Goal: Task Accomplishment & Management: Use online tool/utility

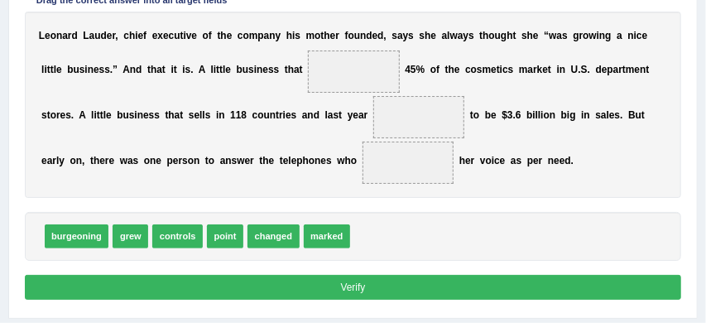
scroll to position [285, 0]
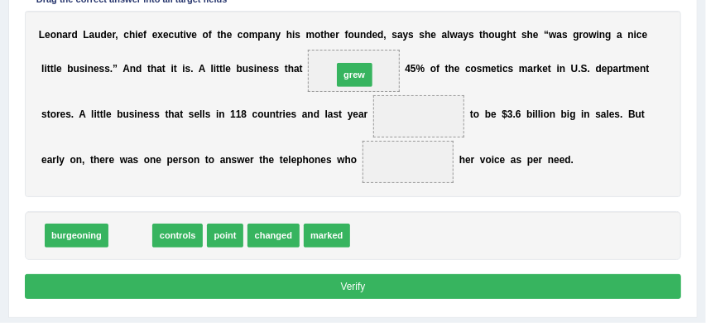
drag, startPoint x: 125, startPoint y: 237, endPoint x: 389, endPoint y: 47, distance: 325.2
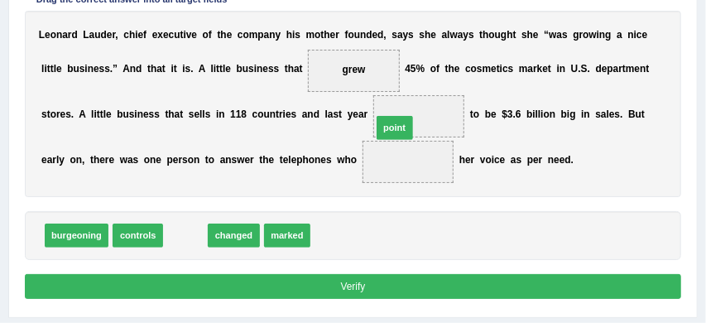
drag, startPoint x: 182, startPoint y: 234, endPoint x: 428, endPoint y: 108, distance: 276.3
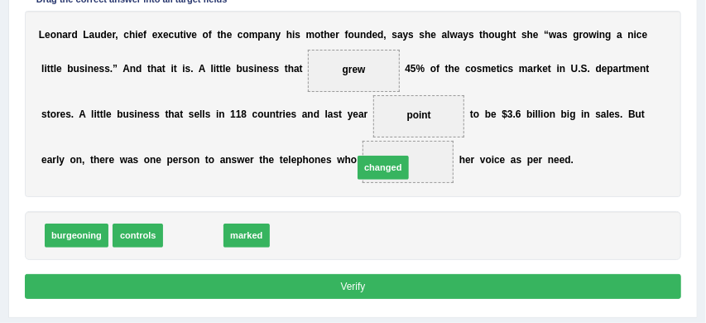
drag, startPoint x: 189, startPoint y: 238, endPoint x: 413, endPoint y: 158, distance: 238.1
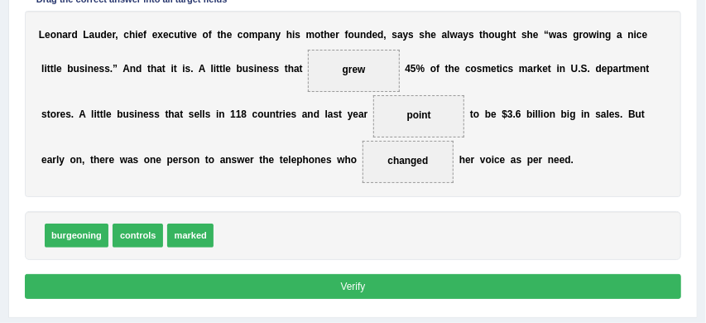
click at [389, 282] on button "Verify" at bounding box center [354, 286] width 658 height 24
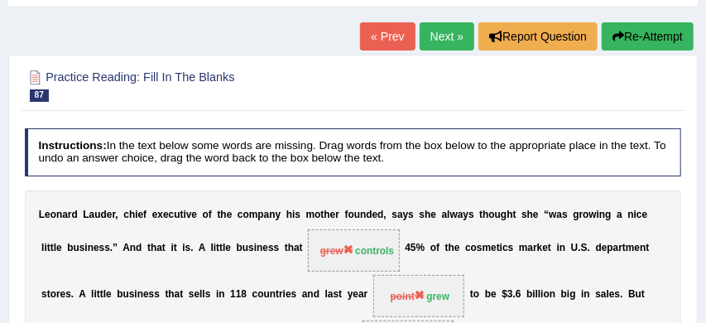
scroll to position [77, 0]
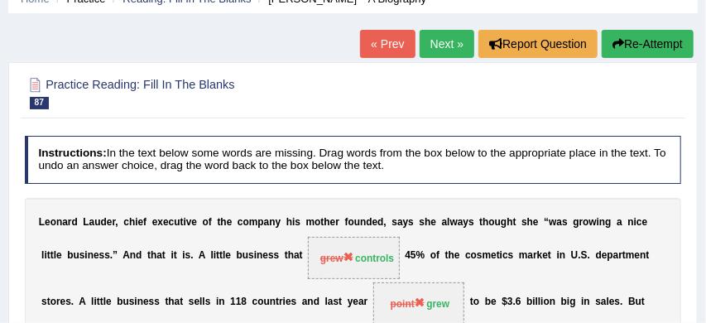
click at [651, 38] on button "Re-Attempt" at bounding box center [648, 44] width 92 height 28
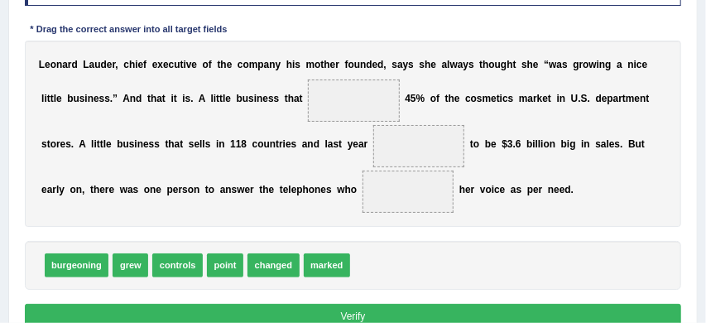
scroll to position [331, 0]
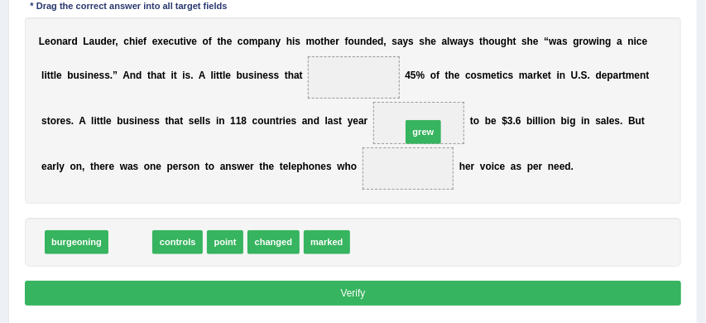
drag, startPoint x: 125, startPoint y: 242, endPoint x: 470, endPoint y: 112, distance: 368.2
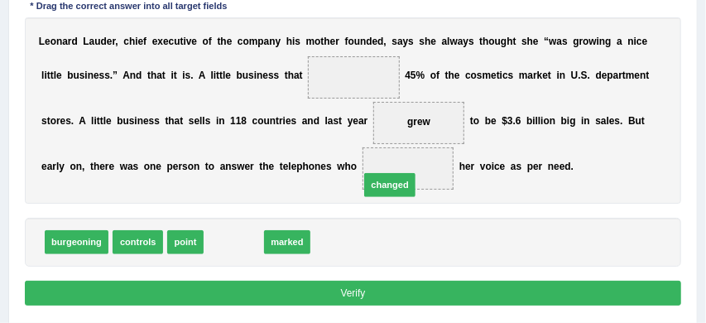
drag, startPoint x: 230, startPoint y: 245, endPoint x: 431, endPoint y: 172, distance: 214.0
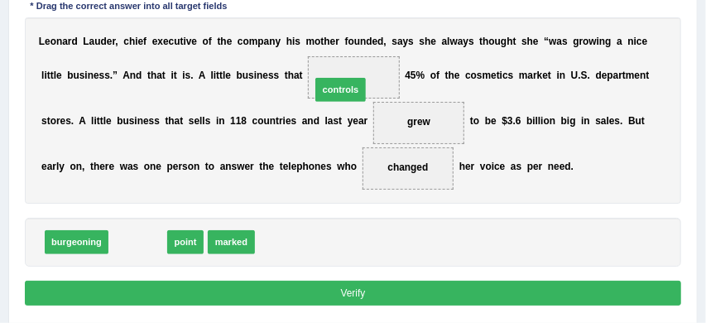
drag, startPoint x: 139, startPoint y: 243, endPoint x: 379, endPoint y: 62, distance: 300.4
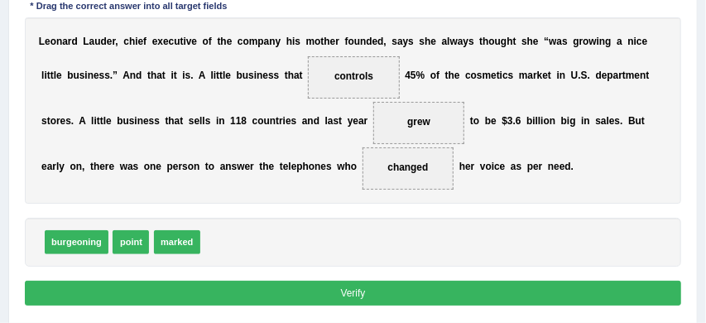
scroll to position [353, 0]
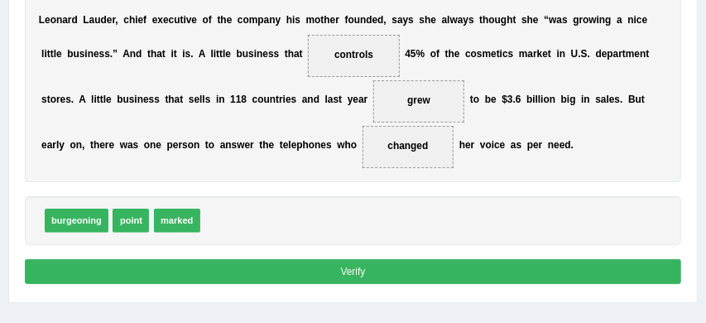
click at [370, 271] on button "Verify" at bounding box center [354, 271] width 658 height 24
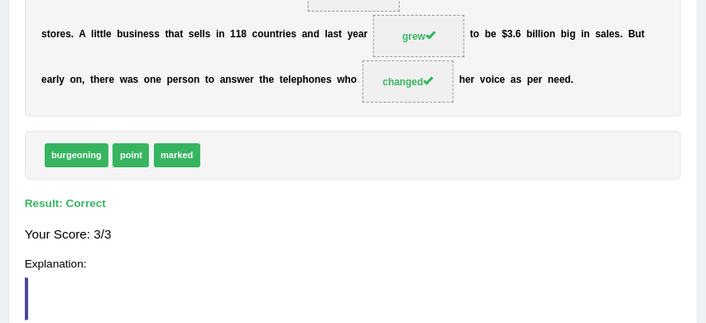
scroll to position [288, 0]
